Goal: Task Accomplishment & Management: Use online tool/utility

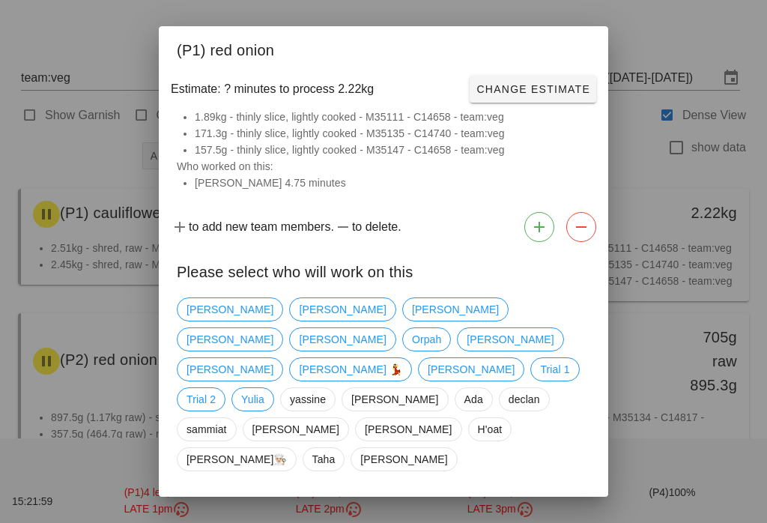
scroll to position [98, 0]
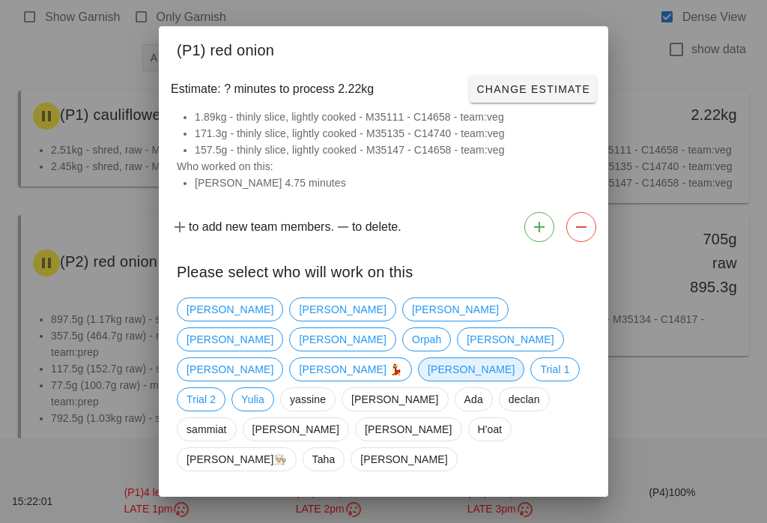
click at [427, 368] on span "[PERSON_NAME]" at bounding box center [470, 369] width 87 height 22
click at [547, 498] on button "Confirm Start" at bounding box center [541, 511] width 110 height 27
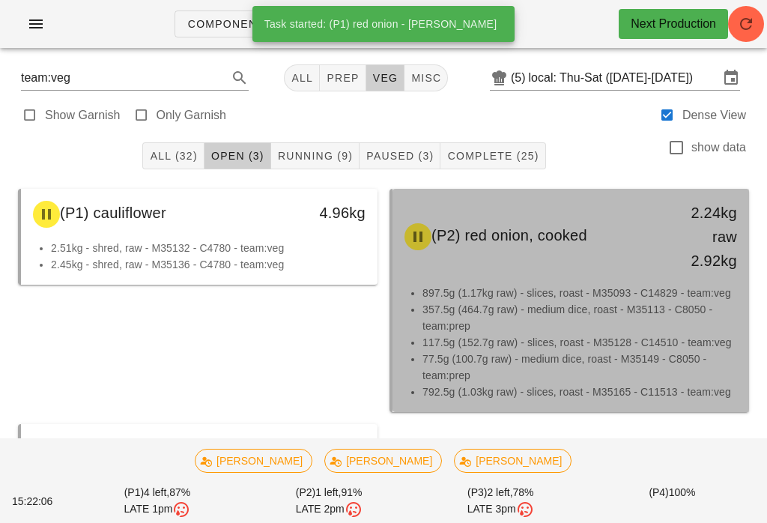
click at [563, 299] on li "897.5g (1.17kg raw) - slices, roast - M35093 - C14829 - team:veg" at bounding box center [579, 292] width 314 height 16
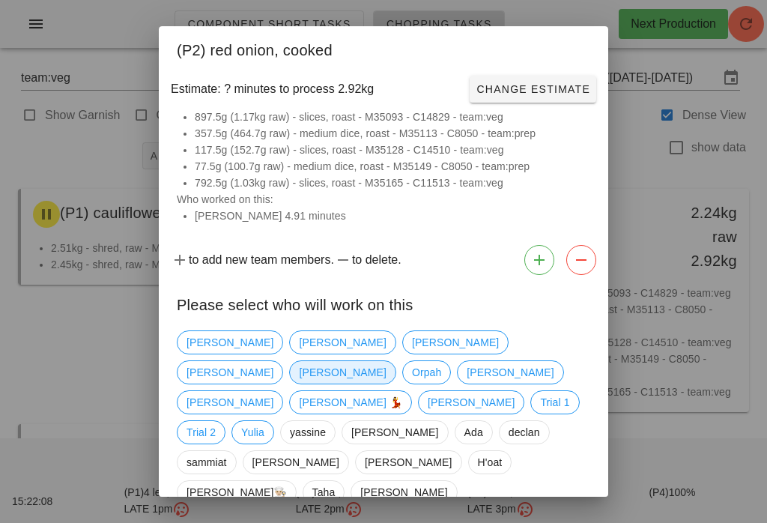
click at [386, 361] on span "[PERSON_NAME]" at bounding box center [342, 372] width 87 height 22
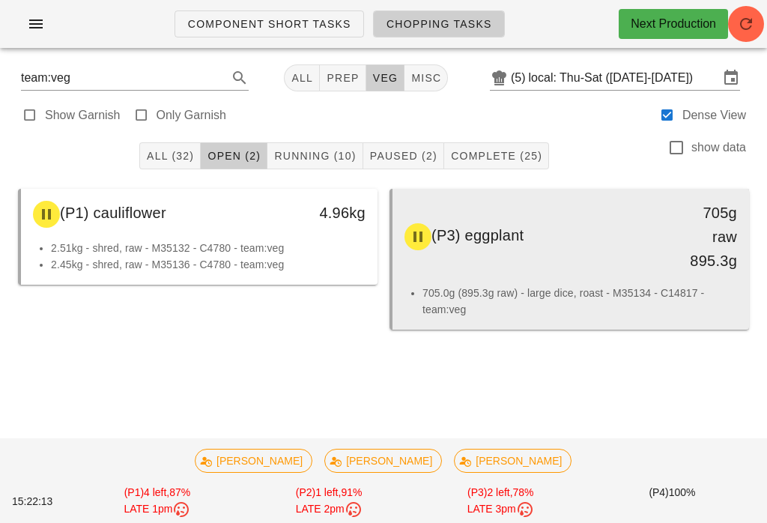
click at [630, 284] on li "705.0g (895.3g raw) - large dice, roast - M35134 - C14817 - team:veg" at bounding box center [579, 300] width 314 height 33
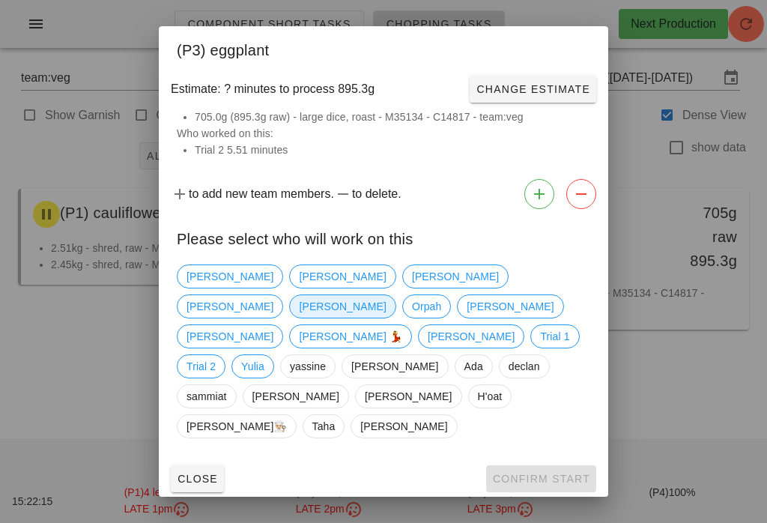
click at [395, 310] on span "[PERSON_NAME]" at bounding box center [342, 306] width 106 height 24
click at [555, 472] on span "Confirm Start" at bounding box center [541, 478] width 98 height 12
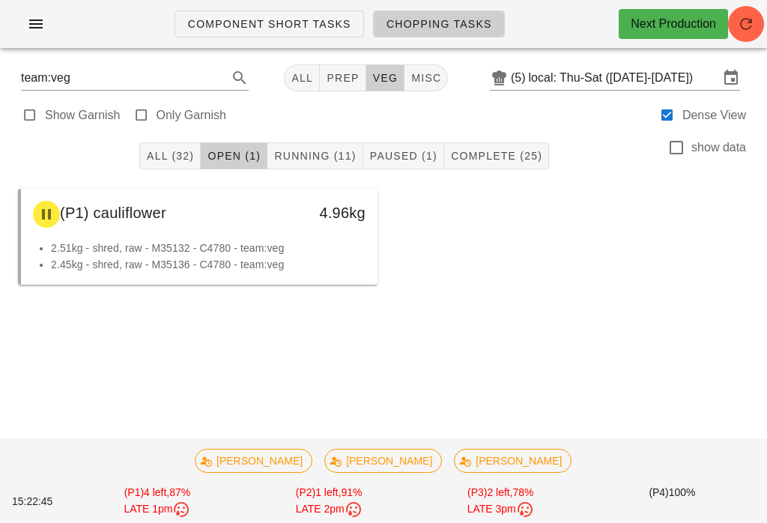
click at [314, 168] on button "Running (11)" at bounding box center [314, 155] width 95 height 27
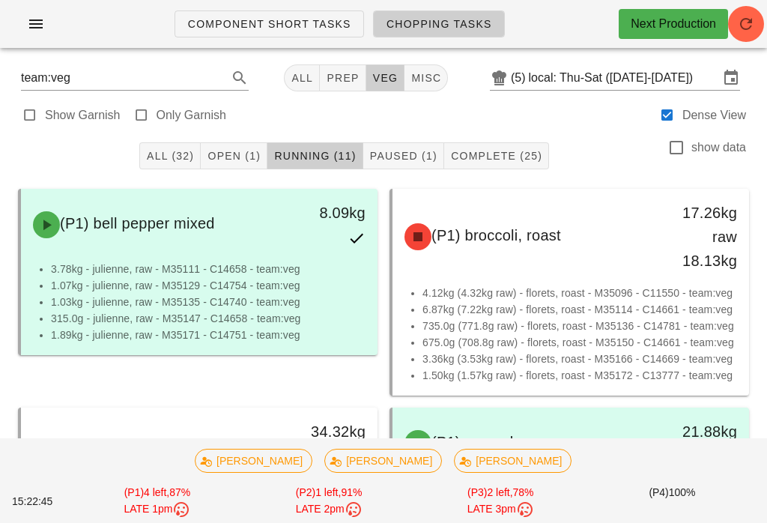
click at [323, 165] on button "Running (11)" at bounding box center [314, 155] width 95 height 27
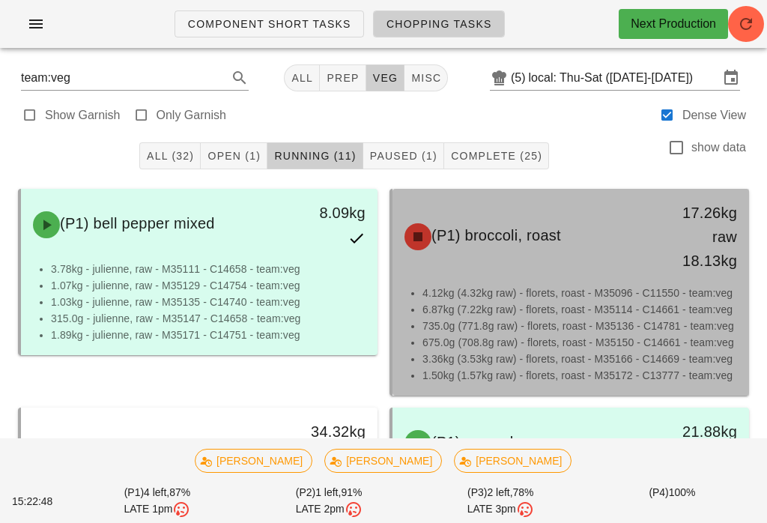
click at [579, 302] on li "6.87kg (7.22kg raw) - florets, roast - M35114 - C14661 - team:veg" at bounding box center [579, 309] width 314 height 16
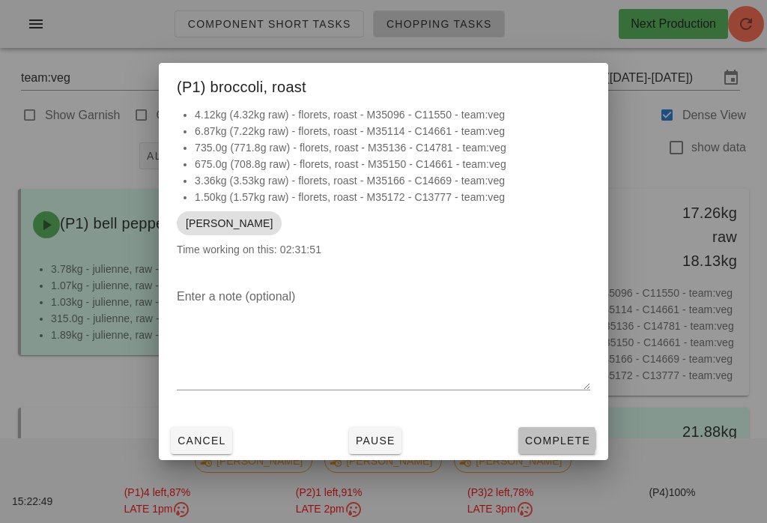
click at [570, 436] on span "Complete" at bounding box center [557, 440] width 66 height 12
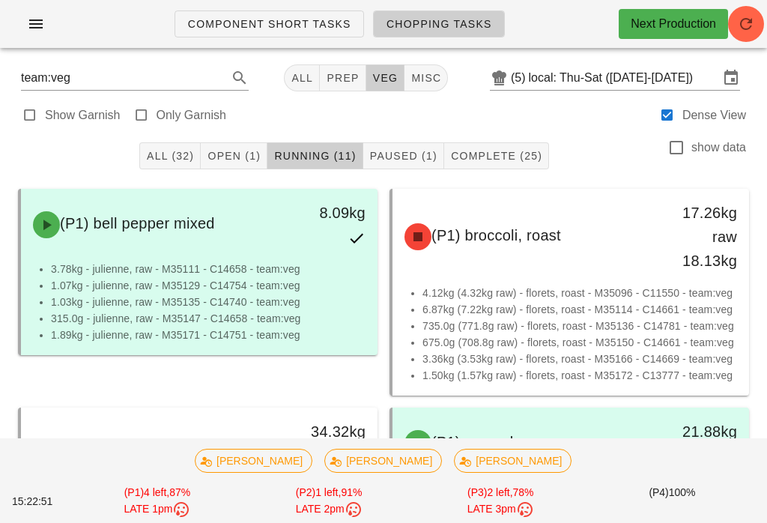
click at [238, 157] on span "Open (1)" at bounding box center [234, 156] width 54 height 12
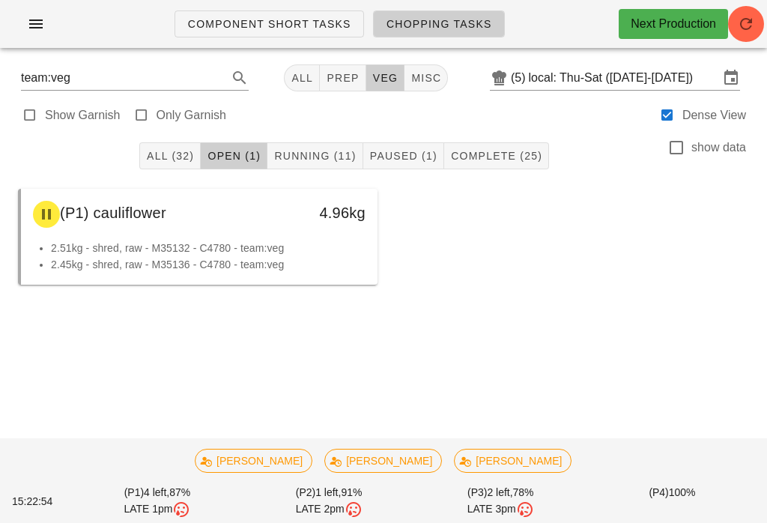
click at [406, 153] on span "Paused (1)" at bounding box center [403, 156] width 68 height 12
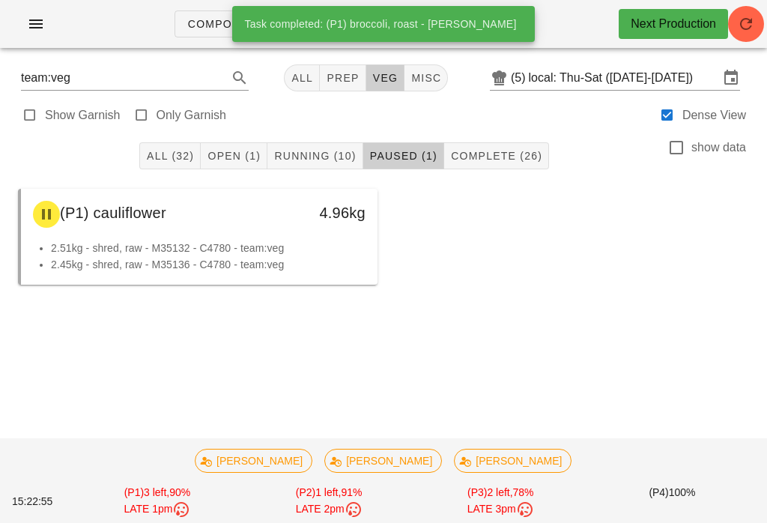
click at [516, 168] on button "Complete (26)" at bounding box center [496, 155] width 105 height 27
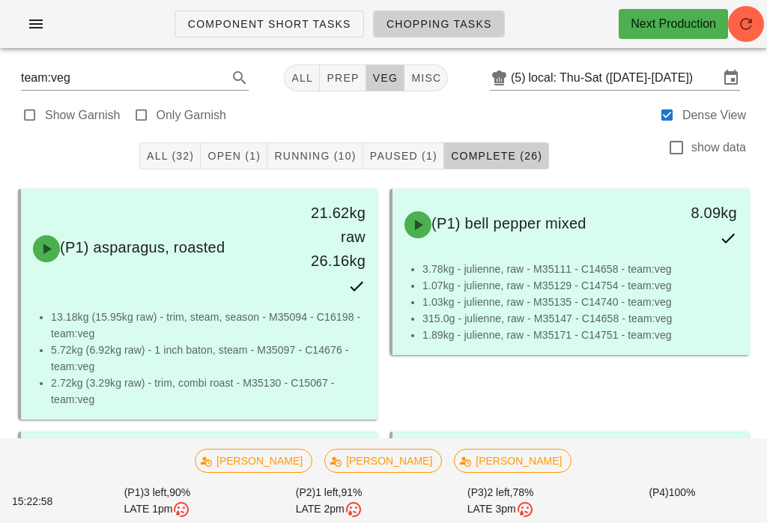
click at [182, 154] on span "All (32)" at bounding box center [170, 156] width 48 height 12
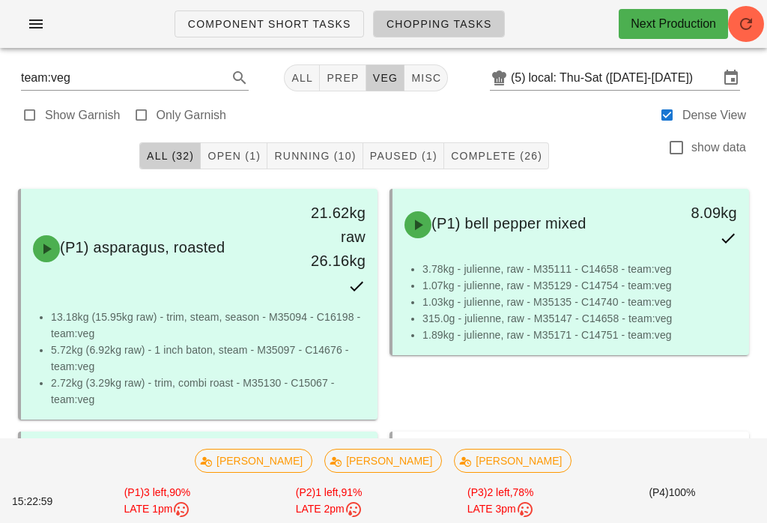
click at [232, 168] on button "Open (1)" at bounding box center [234, 155] width 67 height 27
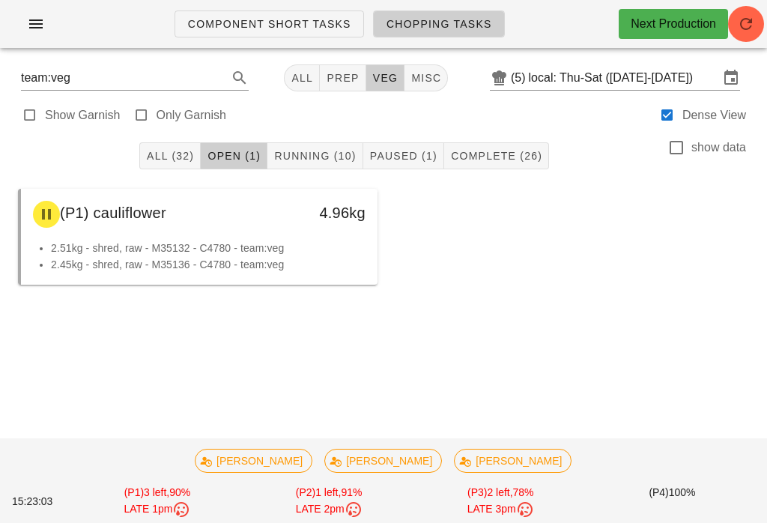
click at [338, 151] on span "Running (10)" at bounding box center [314, 156] width 82 height 12
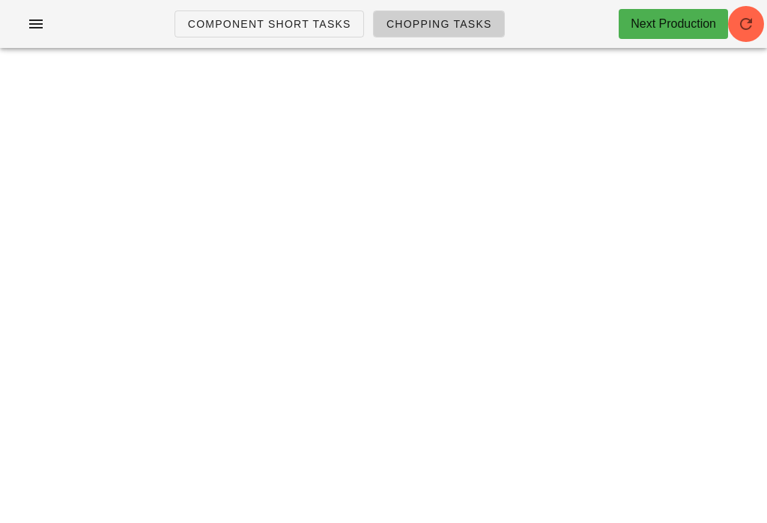
click at [759, 29] on span "button" at bounding box center [746, 24] width 36 height 18
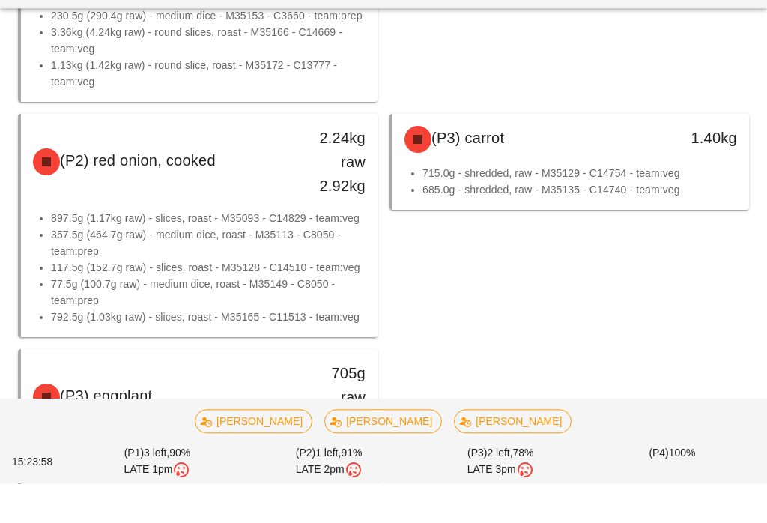
scroll to position [543, 0]
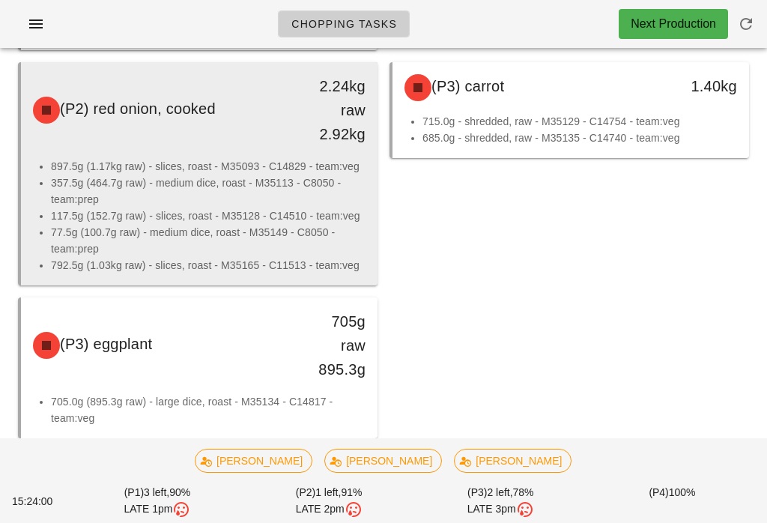
click at [250, 163] on li "897.5g (1.17kg raw) - slices, roast - M35093 - C14829 - team:veg" at bounding box center [208, 166] width 314 height 16
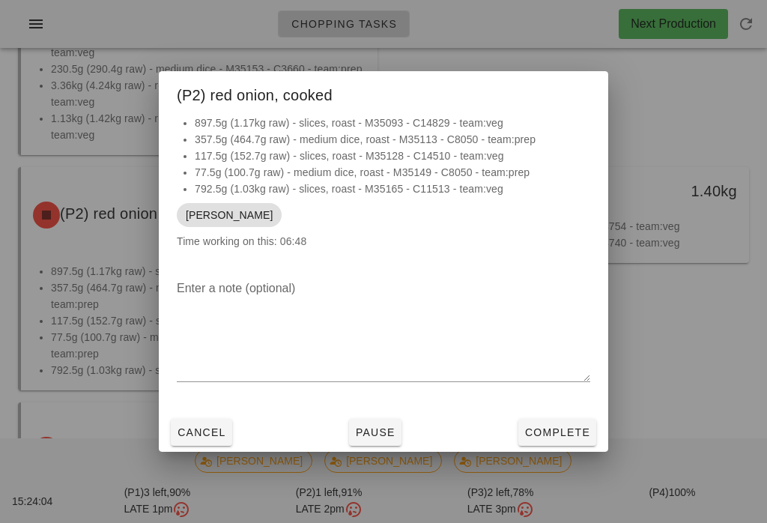
click at [570, 437] on span "Complete" at bounding box center [557, 432] width 66 height 12
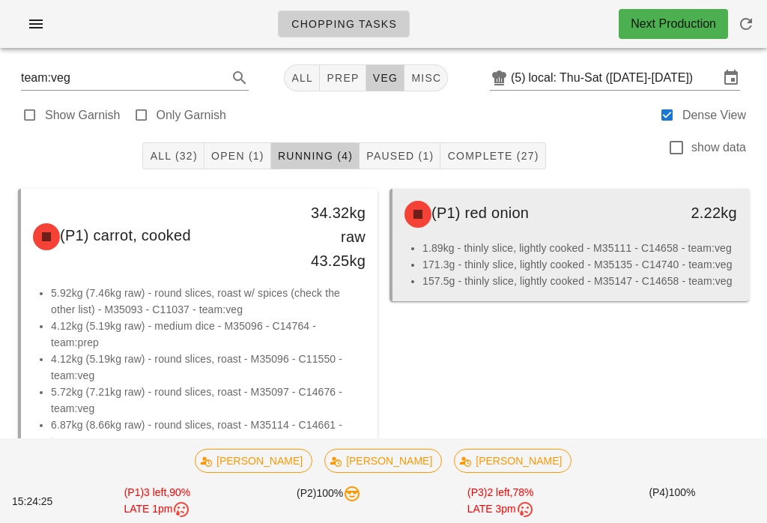
click at [593, 247] on li "1.89kg - thinly slice, lightly cooked - M35111 - C14658 - team:veg" at bounding box center [579, 248] width 314 height 16
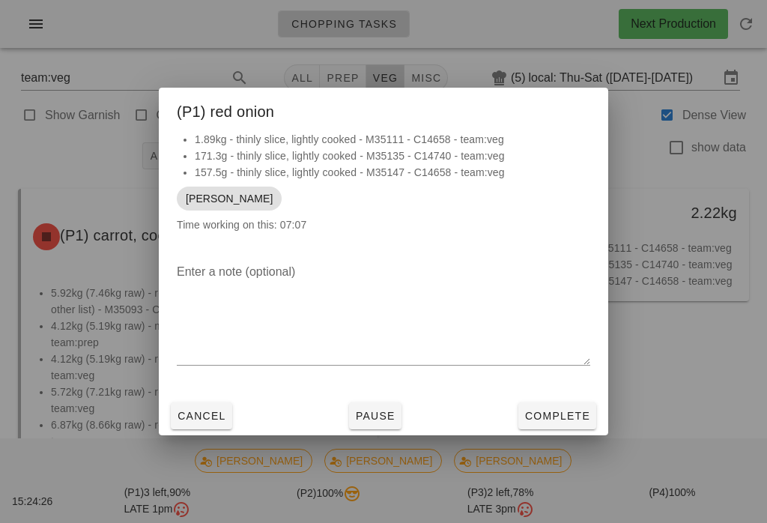
click at [564, 411] on span "Complete" at bounding box center [557, 416] width 66 height 12
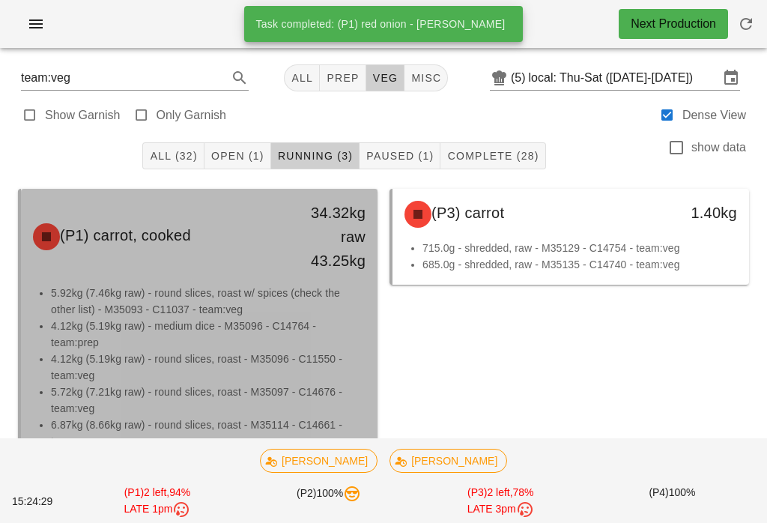
click at [256, 326] on li "4.12kg (5.19kg raw) - medium dice - M35096 - C14764 - team:prep" at bounding box center [208, 333] width 314 height 33
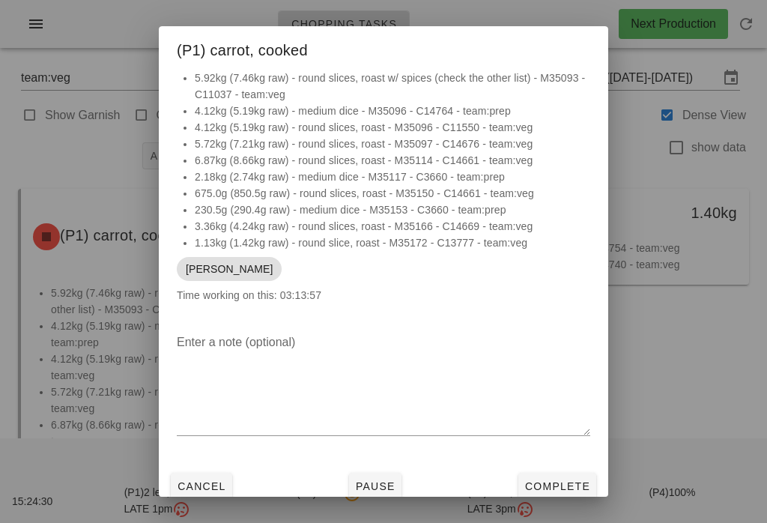
click at [573, 489] on span "Complete" at bounding box center [557, 486] width 66 height 12
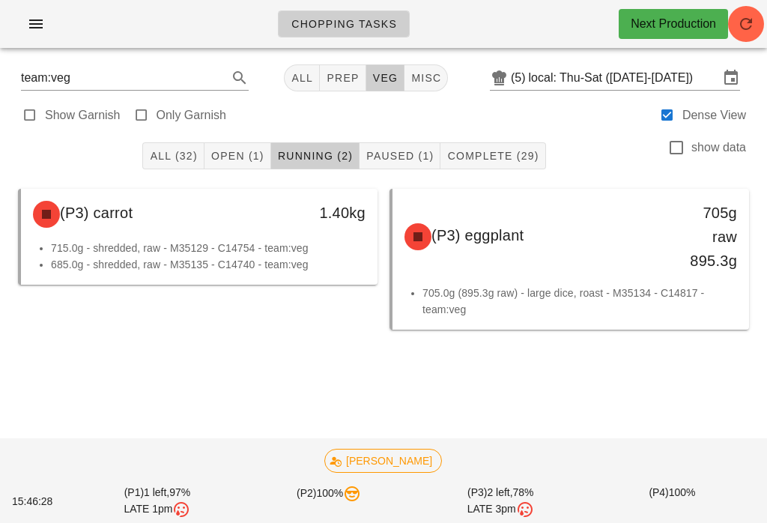
click at [589, 248] on div "Chopping Tasks Next Production team:veg All prep veg misc (5) local: Thu-Sat (A…" at bounding box center [383, 261] width 767 height 523
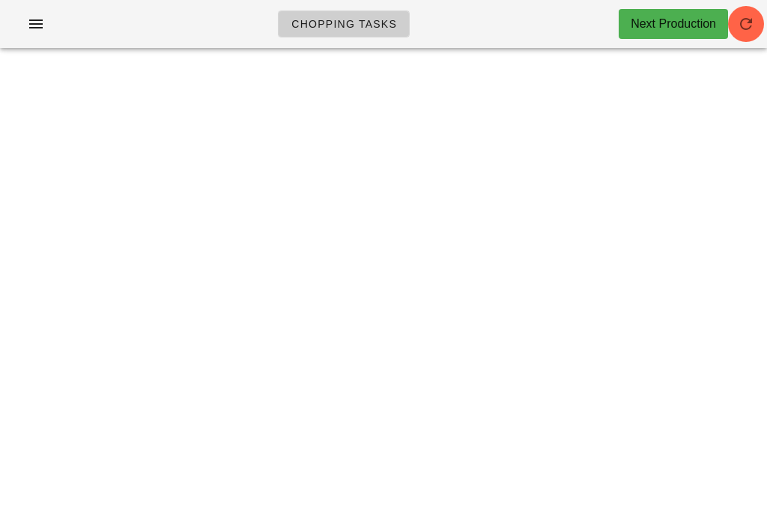
click at [752, 25] on icon "button" at bounding box center [746, 24] width 18 height 18
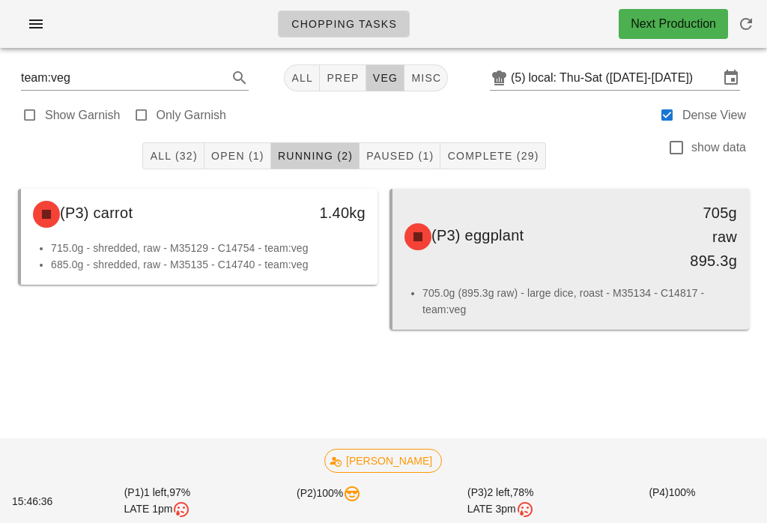
click at [591, 283] on div "(P3) eggplant 705g raw 895.3g" at bounding box center [570, 237] width 356 height 96
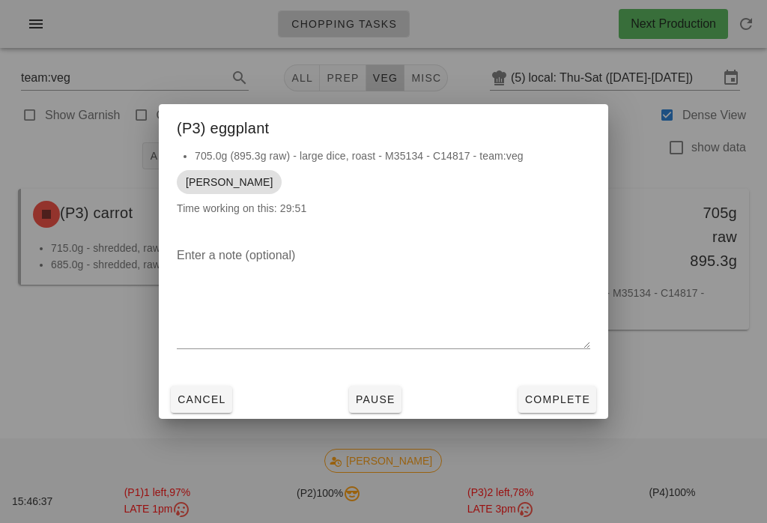
click at [579, 390] on button "Complete" at bounding box center [557, 399] width 78 height 27
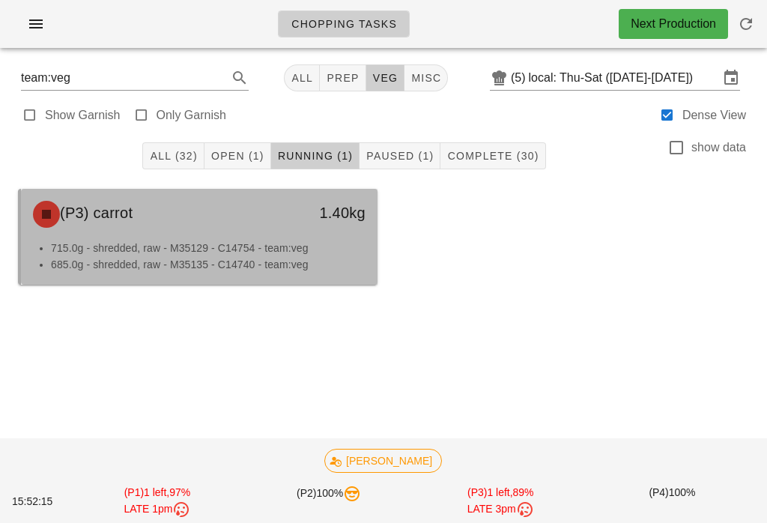
click at [258, 219] on div "(P3) carrot" at bounding box center [155, 214] width 263 height 45
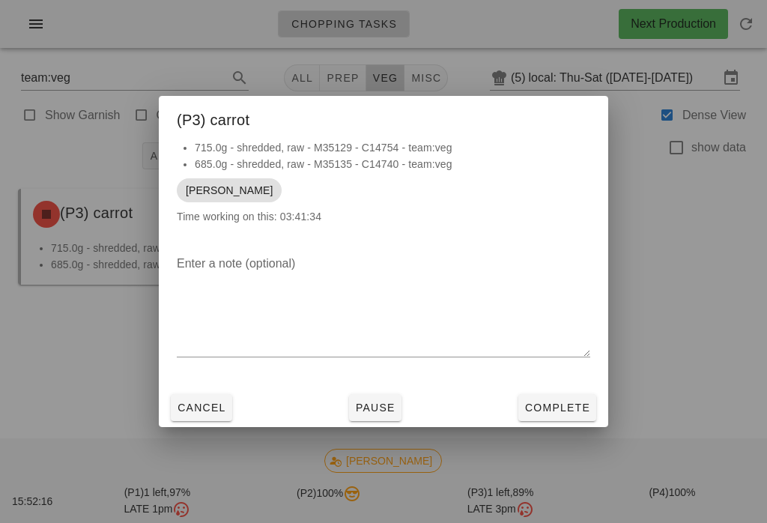
click at [562, 418] on button "Complete" at bounding box center [557, 407] width 78 height 27
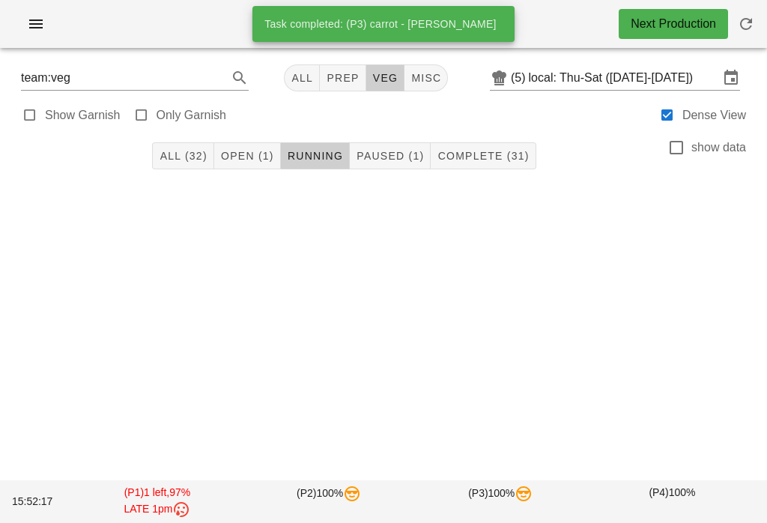
click at [245, 150] on span "Open (1)" at bounding box center [247, 156] width 54 height 12
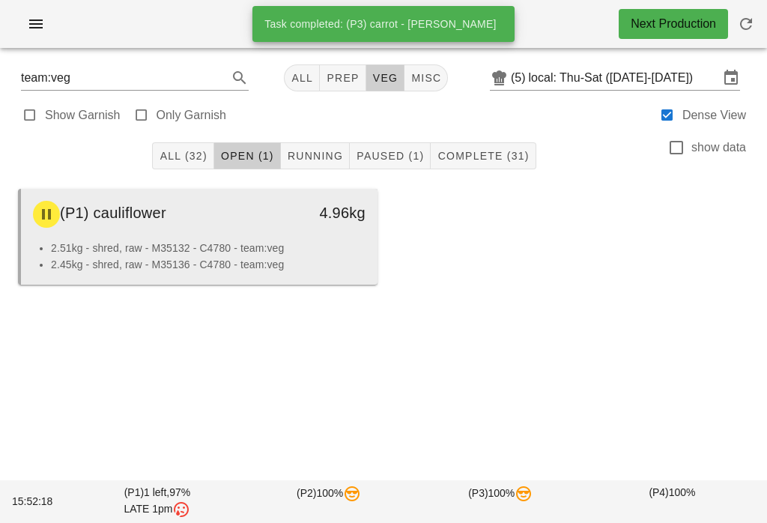
click at [211, 234] on div "(P1) cauliflower" at bounding box center [155, 214] width 263 height 45
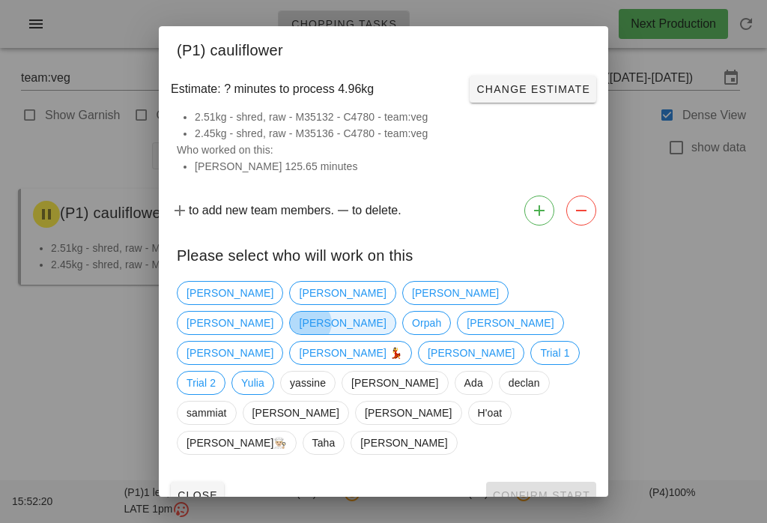
click at [386, 311] on span "[PERSON_NAME]" at bounding box center [342, 322] width 87 height 22
click at [547, 489] on span "Confirm Start" at bounding box center [541, 495] width 98 height 12
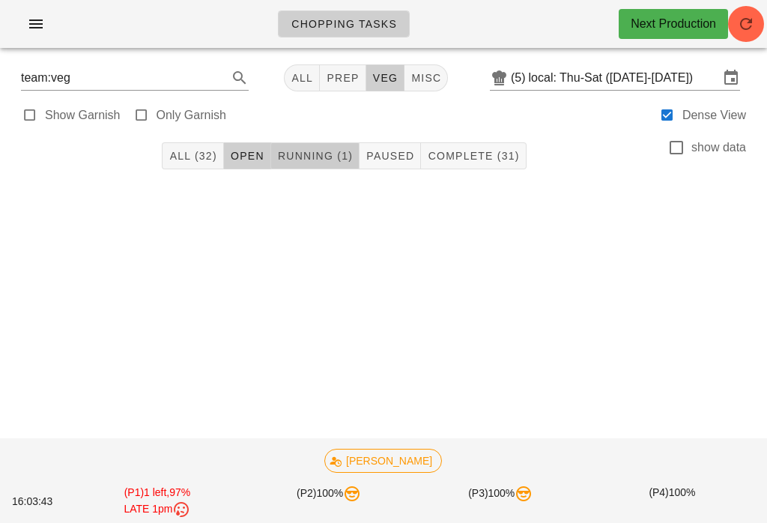
click at [303, 147] on button "Running (1)" at bounding box center [315, 155] width 88 height 27
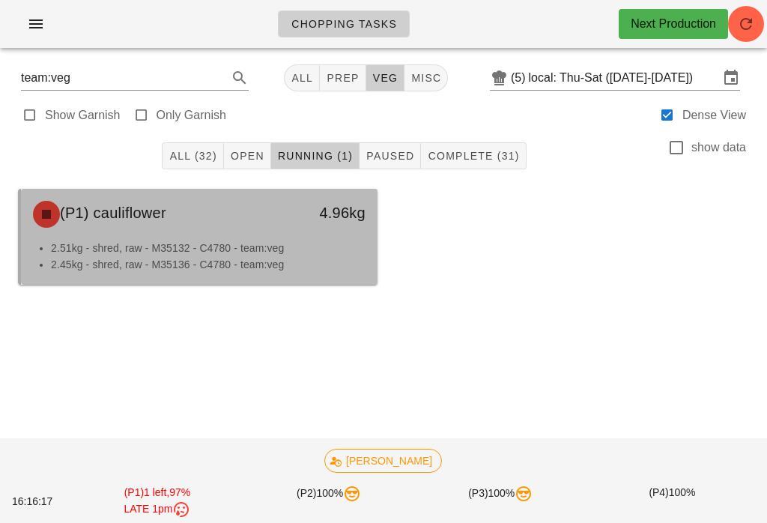
click at [267, 226] on div "(P1) cauliflower" at bounding box center [155, 214] width 263 height 45
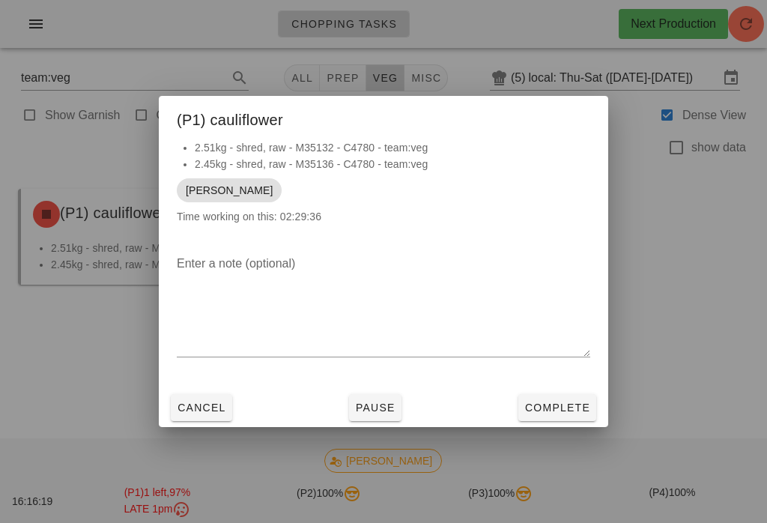
click at [583, 419] on button "Complete" at bounding box center [557, 407] width 78 height 27
